Goal: Check status: Check status

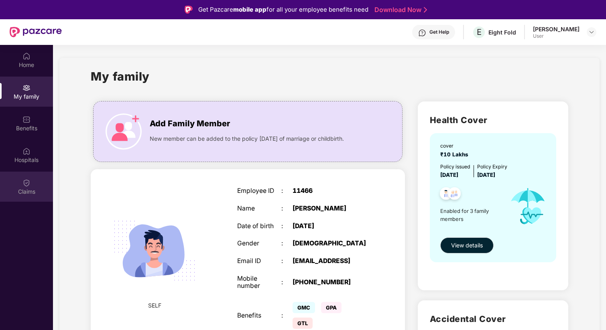
click at [24, 181] on img at bounding box center [26, 183] width 8 height 8
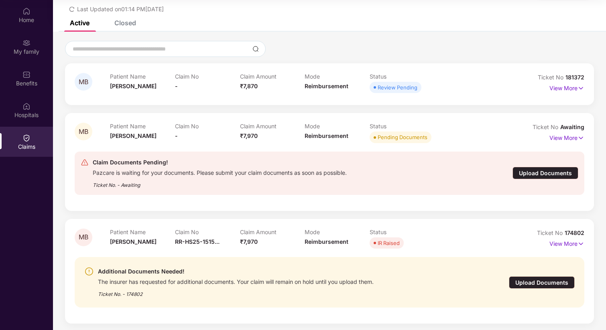
scroll to position [36, 0]
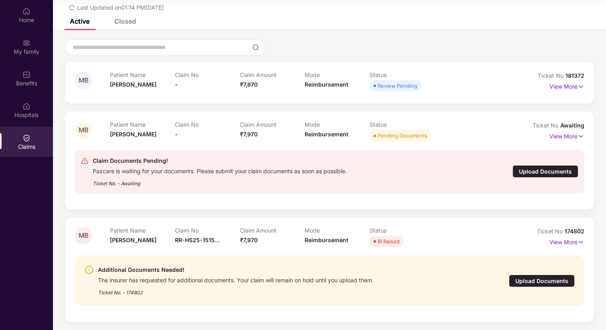
click at [553, 282] on div "Upload Documents" at bounding box center [542, 281] width 66 height 12
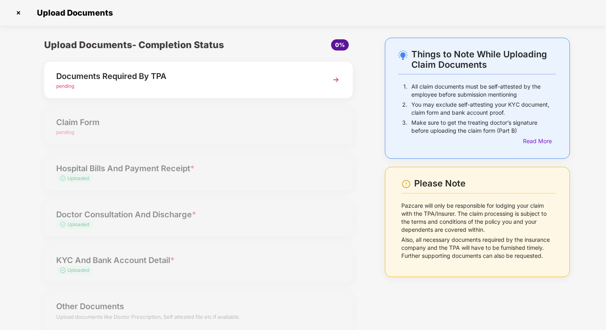
click at [16, 12] on img at bounding box center [18, 12] width 13 height 13
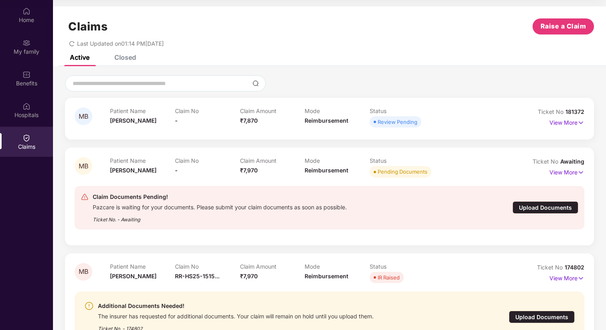
click at [447, 122] on div "Patient Name [PERSON_NAME] Claim No - Claim Amount ₹7,870 Mode Reimbursement St…" at bounding box center [304, 118] width 389 height 22
click at [560, 124] on p "View More" at bounding box center [566, 121] width 35 height 11
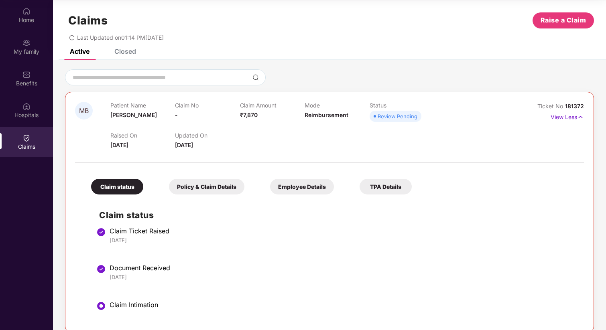
scroll to position [0, 0]
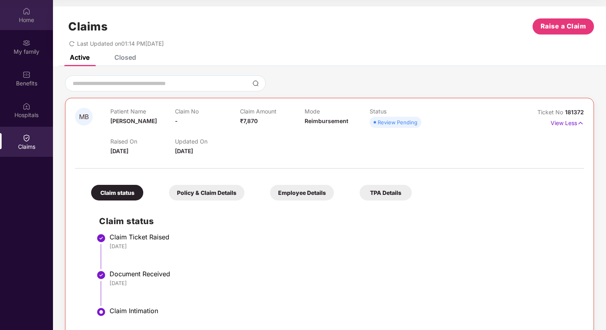
click at [34, 6] on div "Home" at bounding box center [26, 15] width 53 height 30
